Goal: Use online tool/utility: Use online tool/utility

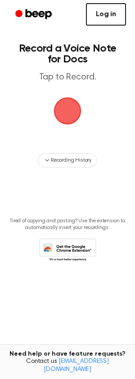
click at [105, 17] on link "Log in" at bounding box center [106, 14] width 40 height 22
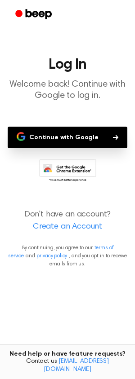
click at [71, 137] on button "Continue with Google" at bounding box center [67, 138] width 119 height 22
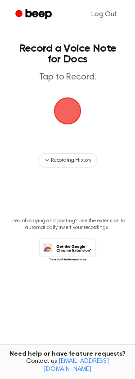
click at [70, 107] on span "button" at bounding box center [67, 110] width 25 height 25
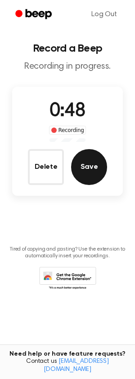
click at [87, 170] on button "Save" at bounding box center [89, 167] width 36 height 36
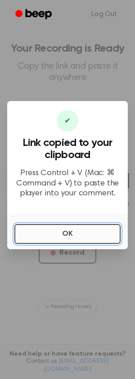
click at [49, 235] on button "OK" at bounding box center [67, 234] width 106 height 20
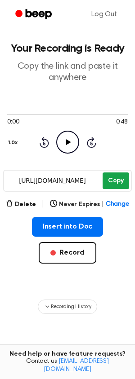
click at [109, 183] on button "Copy" at bounding box center [115, 180] width 26 height 17
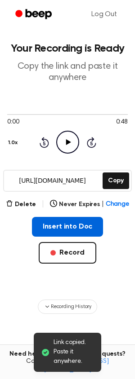
click at [56, 227] on button "Insert into Doc" at bounding box center [67, 227] width 71 height 20
